Goal: Task Accomplishment & Management: Manage account settings

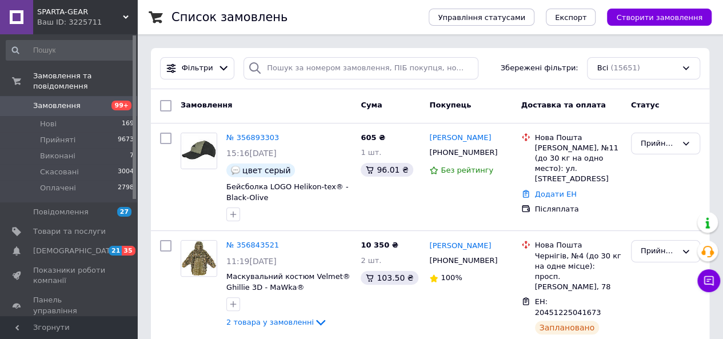
scroll to position [57, 0]
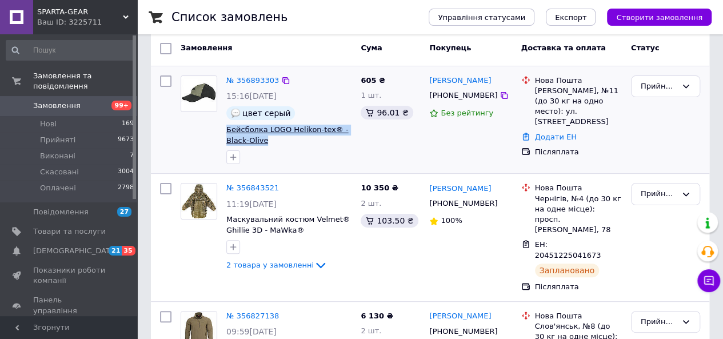
drag, startPoint x: 335, startPoint y: 136, endPoint x: 228, endPoint y: 130, distance: 107.7
click at [228, 130] on span "Бейсболка LOGO Helikon-tex® - Black-Olive" at bounding box center [288, 135] width 125 height 21
copy span "Бейсболка LOGO Helikon-tex® - Black-Olive"
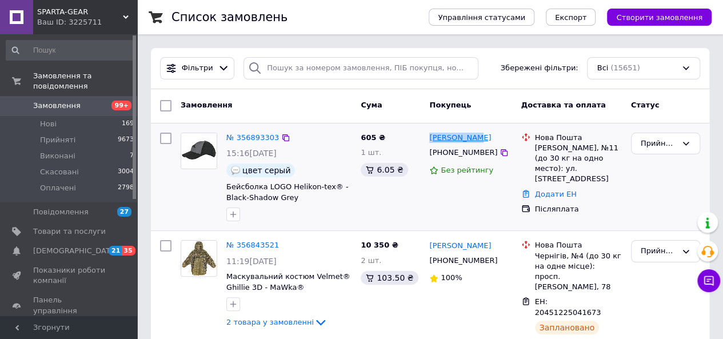
drag, startPoint x: 478, startPoint y: 137, endPoint x: 429, endPoint y: 134, distance: 48.7
click at [429, 134] on div "[PERSON_NAME]" at bounding box center [470, 138] width 85 height 13
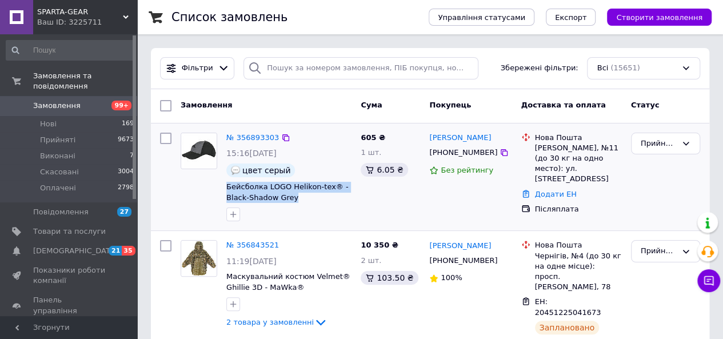
drag, startPoint x: 298, startPoint y: 195, endPoint x: 224, endPoint y: 188, distance: 75.2
click at [224, 188] on div "№ 356893303 15:16, 12.08.2025 цвет серый Бейсболка LOGO Helikon-tex® - Black-Sh…" at bounding box center [289, 177] width 134 height 98
copy span "Бейсболка LOGO Helikon-tex® - Black-Shadow Grey"
click at [500, 154] on icon at bounding box center [504, 152] width 9 height 9
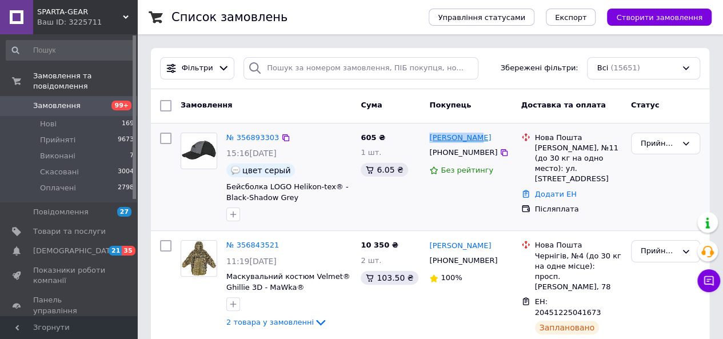
drag, startPoint x: 473, startPoint y: 139, endPoint x: 431, endPoint y: 138, distance: 42.3
click at [431, 138] on div "[PERSON_NAME]" at bounding box center [470, 138] width 85 height 13
copy link "[PERSON_NAME]"
click at [554, 146] on div "Кропивницкий, №11 (до 30 кг на одно место): ул. Вокзальная,16 корп.1" at bounding box center [578, 164] width 87 height 42
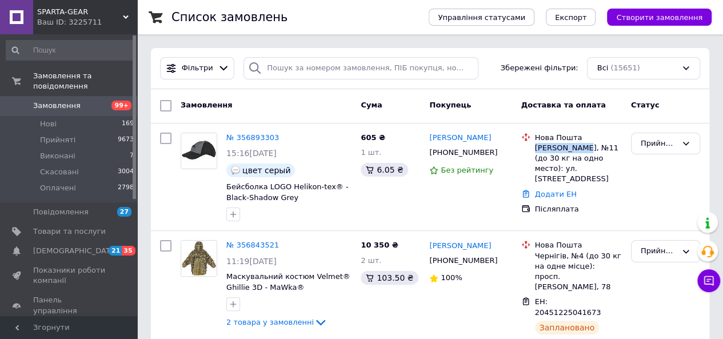
copy div "Кропивницкий"
click at [562, 190] on link "Додати ЕН" at bounding box center [556, 194] width 42 height 9
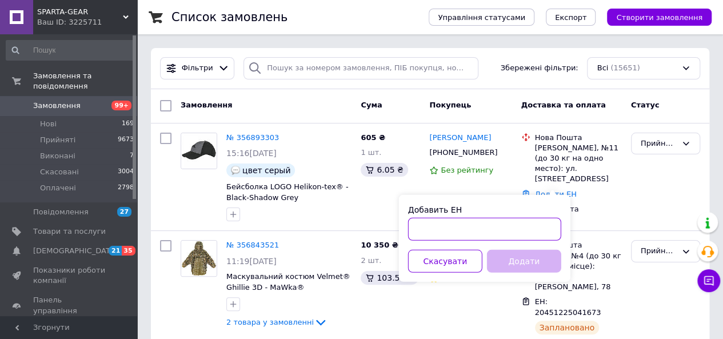
click at [459, 227] on input "Добавить ЕН" at bounding box center [484, 229] width 153 height 23
paste input "20451225322889"
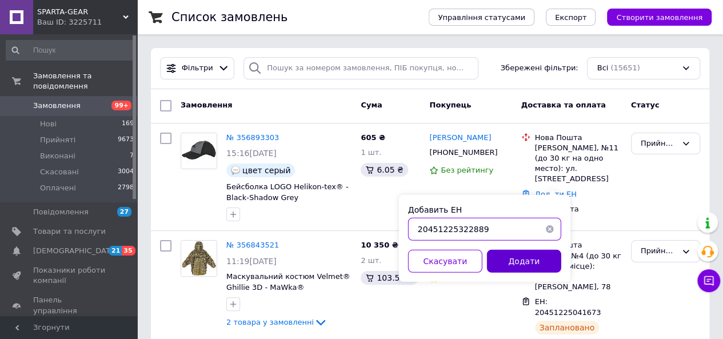
type input "20451225322889"
click at [507, 258] on button "Додати" at bounding box center [524, 261] width 74 height 23
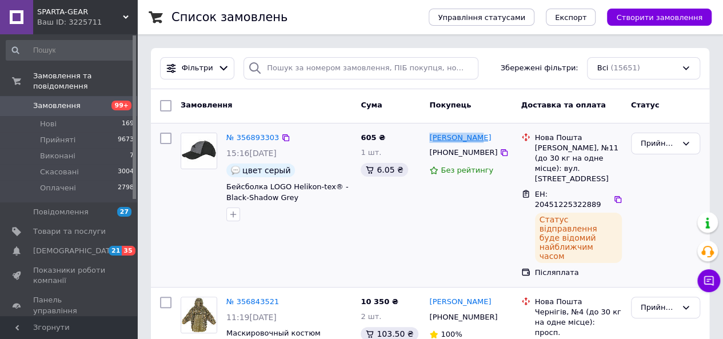
drag, startPoint x: 475, startPoint y: 139, endPoint x: 431, endPoint y: 139, distance: 44.0
click at [431, 139] on div "[PERSON_NAME]" at bounding box center [470, 138] width 85 height 13
copy link "[PERSON_NAME]"
click at [500, 152] on icon at bounding box center [504, 152] width 9 height 9
drag, startPoint x: 614, startPoint y: 184, endPoint x: 603, endPoint y: 188, distance: 12.1
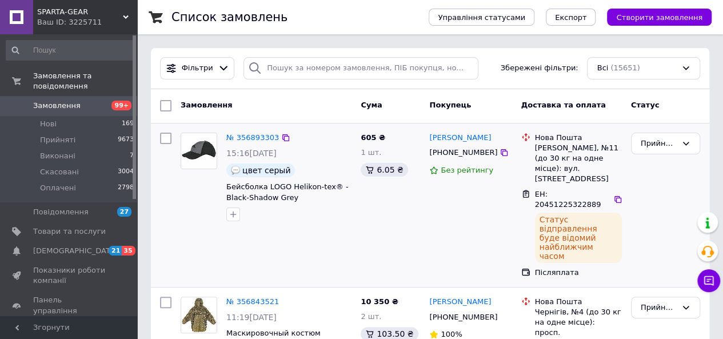
click at [614, 195] on icon at bounding box center [618, 199] width 9 height 9
click at [281, 139] on icon at bounding box center [285, 137] width 9 height 9
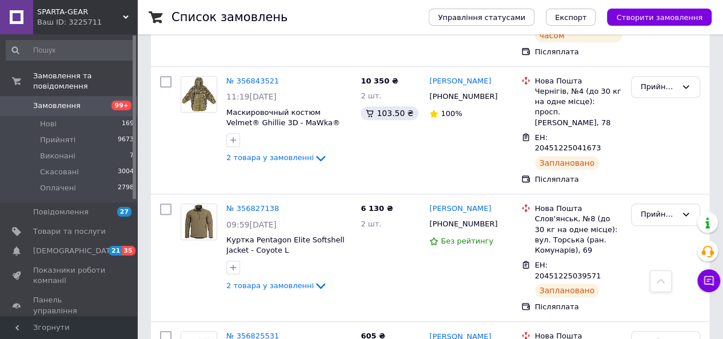
scroll to position [172, 0]
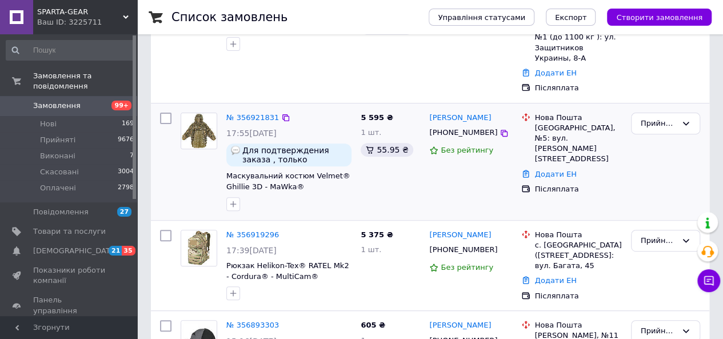
scroll to position [172, 0]
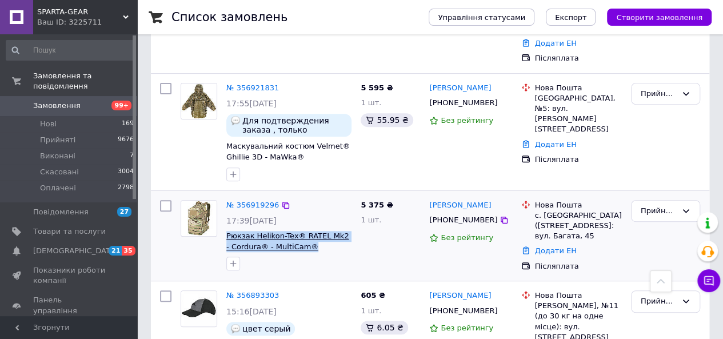
drag, startPoint x: 311, startPoint y: 235, endPoint x: 228, endPoint y: 226, distance: 83.4
click at [228, 231] on span "Рюкзак Helikon-Tex® RATEL Mk2 - Cordura® - MultiCam®" at bounding box center [288, 241] width 125 height 21
copy span "Рюкзак Helikon-Tex® RATEL Mk2 - Cordura® - MultiCam®"
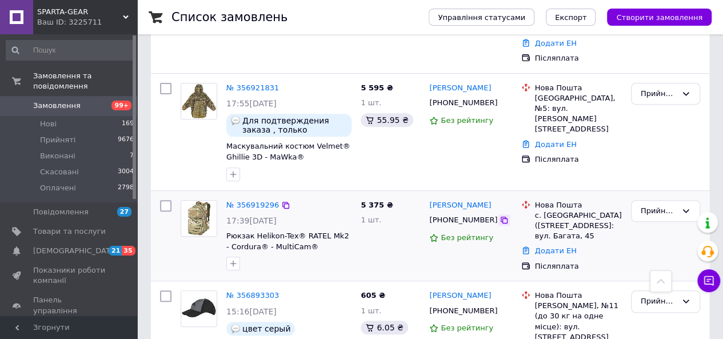
click at [501, 217] on icon at bounding box center [504, 220] width 7 height 7
drag, startPoint x: 501, startPoint y: 192, endPoint x: 429, endPoint y: 190, distance: 72.1
click at [429, 199] on div "[PERSON_NAME]" at bounding box center [470, 205] width 85 height 13
copy link "[PERSON_NAME]"
drag, startPoint x: 534, startPoint y: 205, endPoint x: 615, endPoint y: 213, distance: 81.6
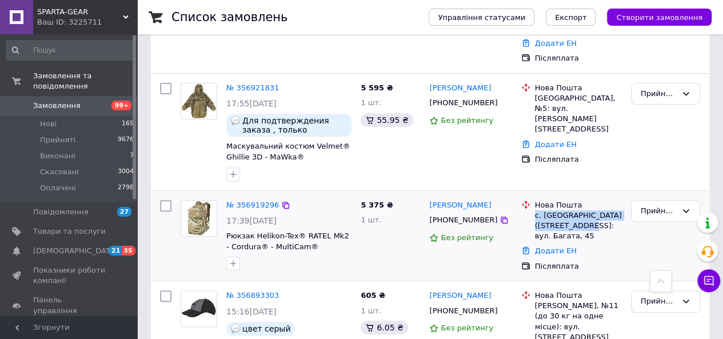
click at [615, 213] on div "Нова Пошта с. [GEOGRAPHIC_DATA] ([STREET_ADDRESS]: вул. Багата, 45" at bounding box center [578, 221] width 91 height 42
copy div "с. [GEOGRAPHIC_DATA] ([GEOGRAPHIC_DATA]"
click at [543, 246] on link "Додати ЕН" at bounding box center [556, 250] width 42 height 9
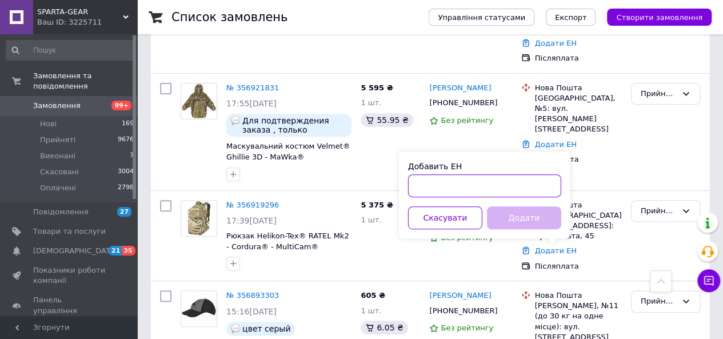
click at [449, 185] on input "Добавить ЕН" at bounding box center [484, 185] width 153 height 23
paste input "20451225351429"
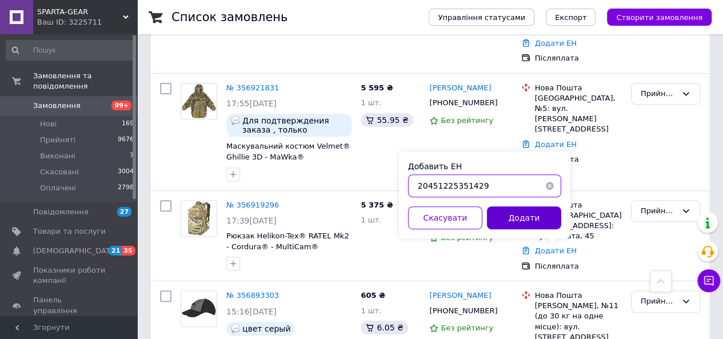
type input "20451225351429"
click at [534, 212] on button "Додати" at bounding box center [524, 217] width 74 height 23
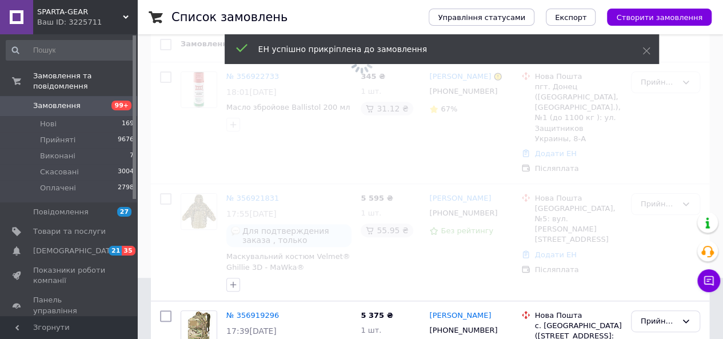
scroll to position [114, 0]
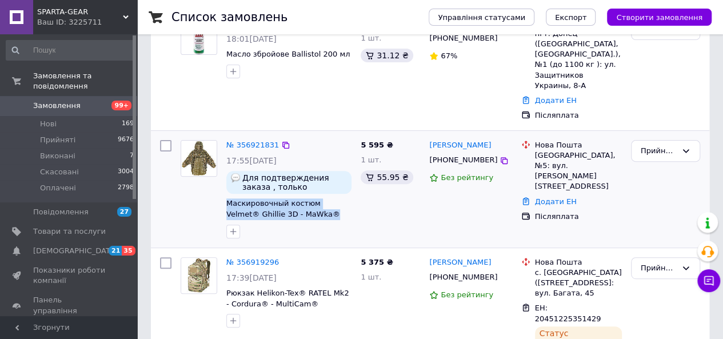
drag, startPoint x: 300, startPoint y: 206, endPoint x: 222, endPoint y: 193, distance: 78.9
click at [222, 193] on div "№ 356921831 17:55[DATE] Для подтверждения заказа , только телеграмм или вотсап …" at bounding box center [289, 190] width 134 height 108
copy span "Маскировочный костюм Velmet® Ghillie 3D - MaWka®"
click at [500, 156] on icon at bounding box center [504, 160] width 9 height 9
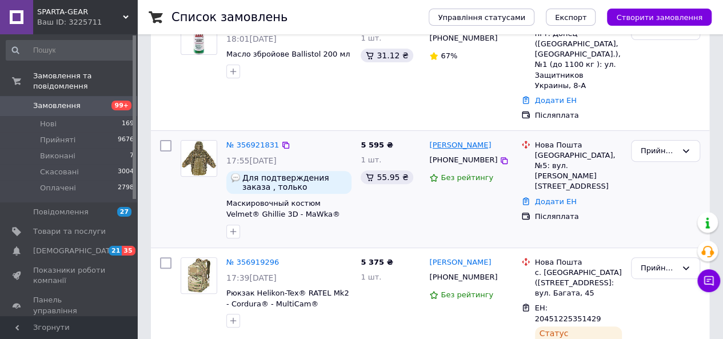
drag, startPoint x: 485, startPoint y: 138, endPoint x: 431, endPoint y: 131, distance: 54.8
click at [431, 139] on div "[PERSON_NAME]" at bounding box center [460, 145] width 64 height 13
copy link "[PERSON_NAME]"
click at [552, 150] on div "[GEOGRAPHIC_DATA], №5: вул. [PERSON_NAME][STREET_ADDRESS]" at bounding box center [578, 171] width 87 height 42
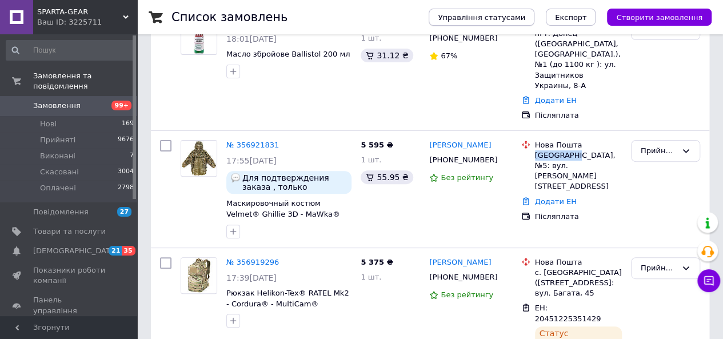
copy div "[GEOGRAPHIC_DATA]"
click at [550, 197] on link "Додати ЕН" at bounding box center [556, 201] width 42 height 9
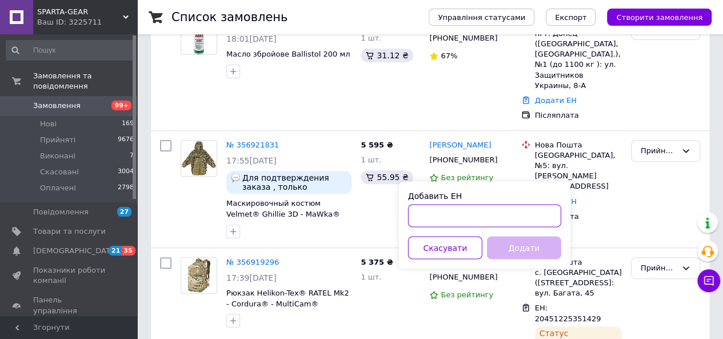
click at [463, 210] on input "Добавить ЕН" at bounding box center [484, 215] width 153 height 23
paste input "20451225352173"
type input "20451225352173"
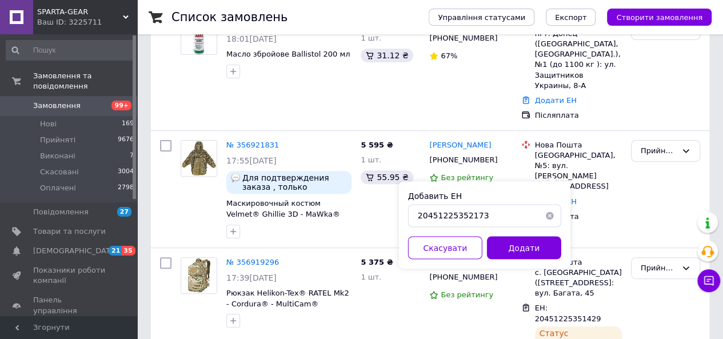
click at [528, 259] on div "Добавить ЕН 20451225352173 Скасувати Додати" at bounding box center [485, 224] width 172 height 87
click at [528, 248] on button "Додати" at bounding box center [524, 247] width 74 height 23
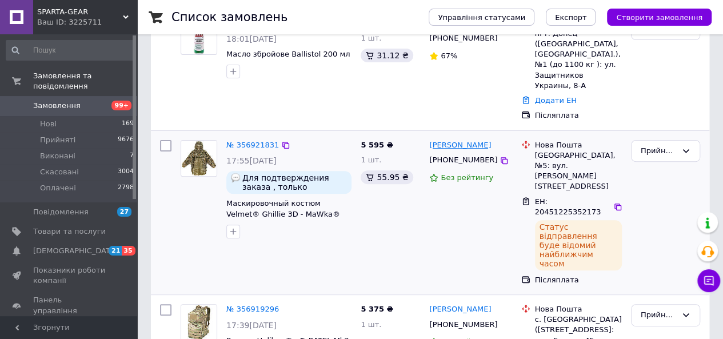
click at [481, 139] on div "[PERSON_NAME]" at bounding box center [460, 145] width 64 height 13
drag, startPoint x: 473, startPoint y: 251, endPoint x: 430, endPoint y: 251, distance: 43.5
click at [430, 303] on div "[PERSON_NAME]" at bounding box center [470, 309] width 85 height 13
copy link "[PERSON_NAME]"
click at [499, 319] on div at bounding box center [504, 324] width 11 height 11
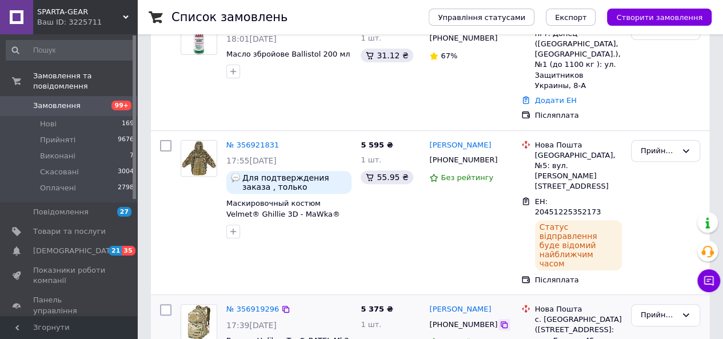
click at [501, 321] on icon at bounding box center [504, 324] width 7 height 7
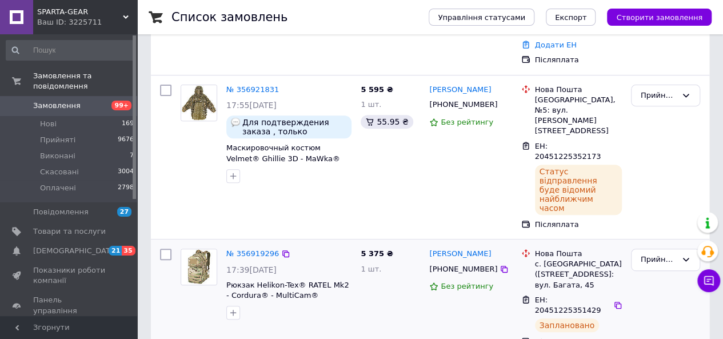
scroll to position [172, 0]
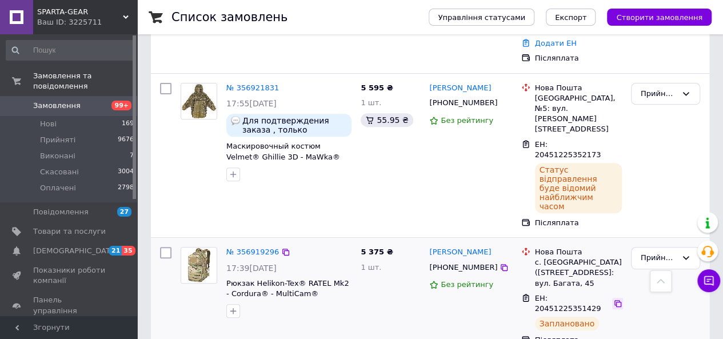
click at [614, 299] on icon at bounding box center [618, 303] width 9 height 9
click at [281, 248] on icon at bounding box center [285, 252] width 9 height 9
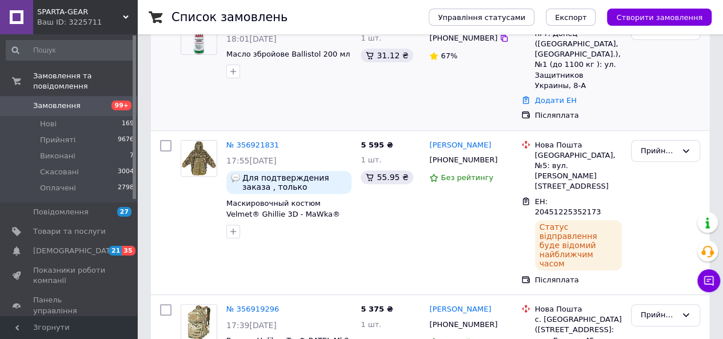
scroll to position [57, 0]
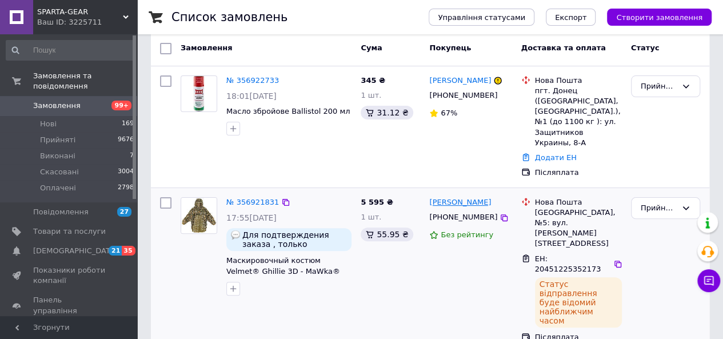
drag, startPoint x: 493, startPoint y: 192, endPoint x: 429, endPoint y: 195, distance: 63.6
click at [429, 196] on div "[PERSON_NAME]" at bounding box center [470, 202] width 85 height 13
copy link "[PERSON_NAME]"
click at [500, 213] on icon at bounding box center [504, 217] width 9 height 9
click at [614, 260] on icon at bounding box center [618, 264] width 9 height 9
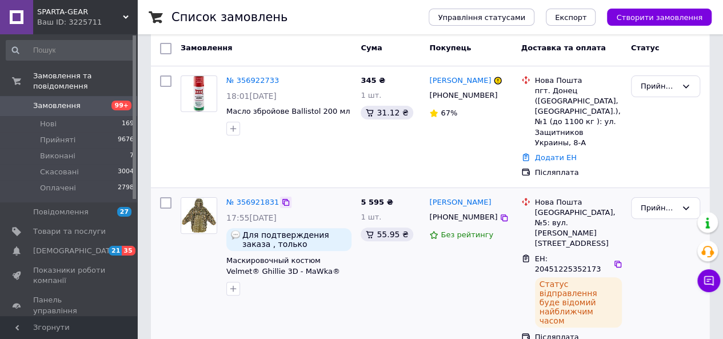
click at [282, 198] on icon at bounding box center [285, 202] width 9 height 9
